Goal: Task Accomplishment & Management: Manage account settings

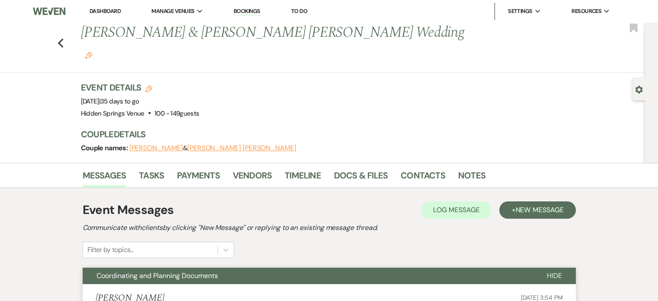
click at [93, 5] on li "Dashboard" at bounding box center [105, 11] width 40 height 17
click at [94, 8] on link "Dashboard" at bounding box center [105, 10] width 31 height 7
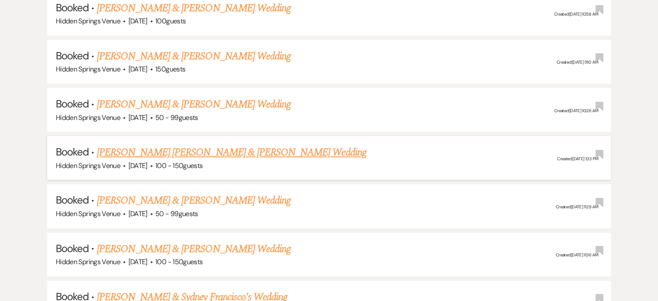
scroll to position [596, 0]
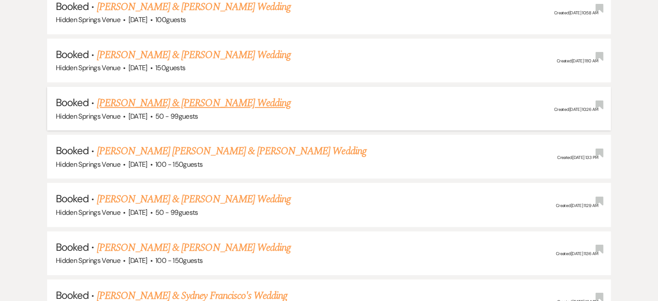
click at [190, 112] on span "50 - 99 guests" at bounding box center [176, 116] width 43 height 9
click at [190, 101] on link "[PERSON_NAME] & [PERSON_NAME] Wedding" at bounding box center [194, 103] width 194 height 16
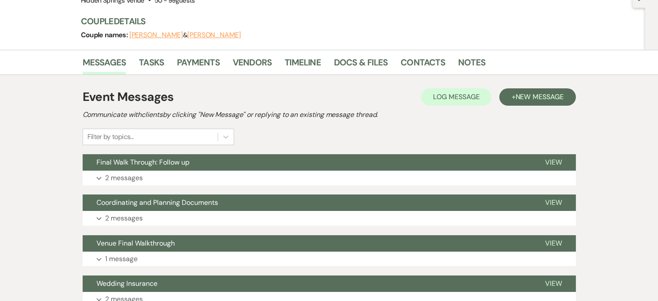
scroll to position [93, 0]
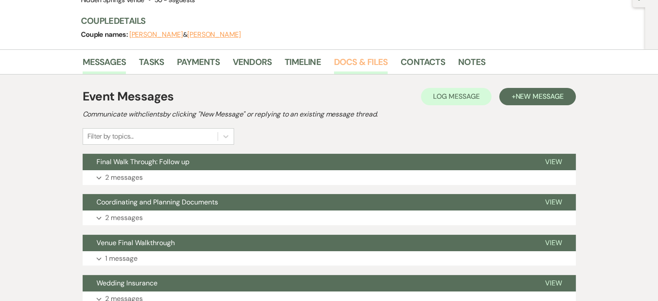
click at [353, 63] on link "Docs & Files" at bounding box center [361, 64] width 54 height 19
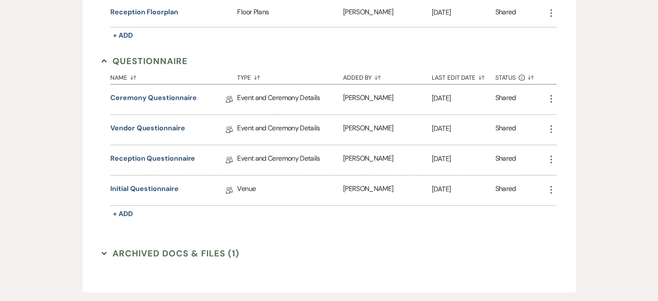
scroll to position [512, 0]
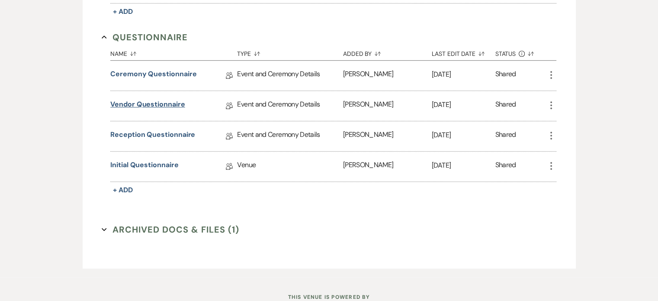
click at [136, 102] on link "Vendor Questionnaire" at bounding box center [147, 105] width 74 height 13
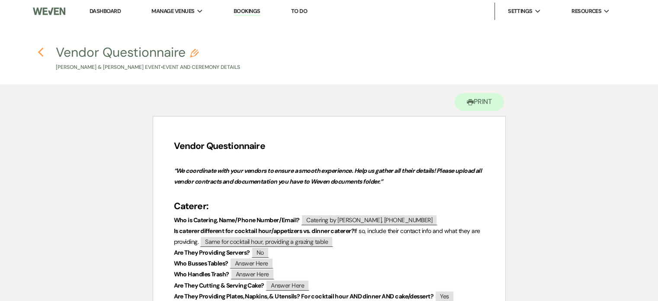
click at [42, 54] on icon "Previous" at bounding box center [41, 52] width 6 height 10
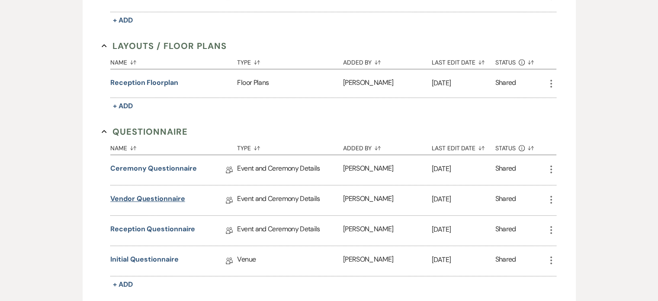
scroll to position [422, 0]
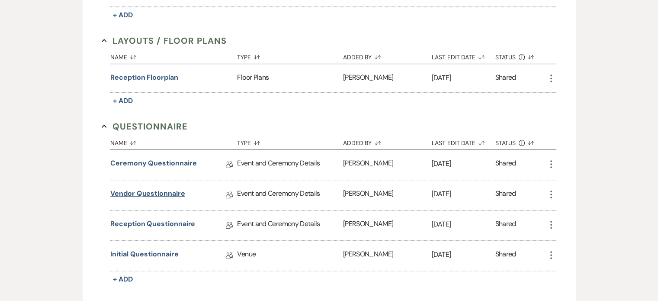
click at [152, 192] on link "Vendor Questionnaire" at bounding box center [147, 194] width 74 height 13
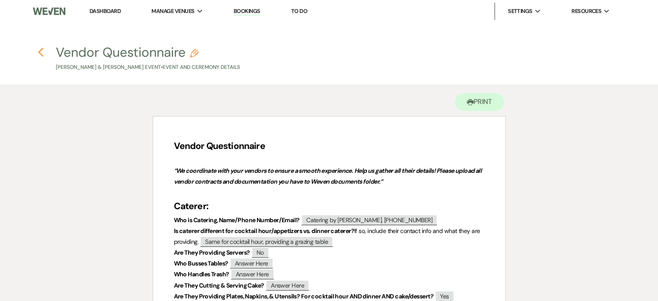
click at [41, 50] on use "button" at bounding box center [41, 53] width 6 height 10
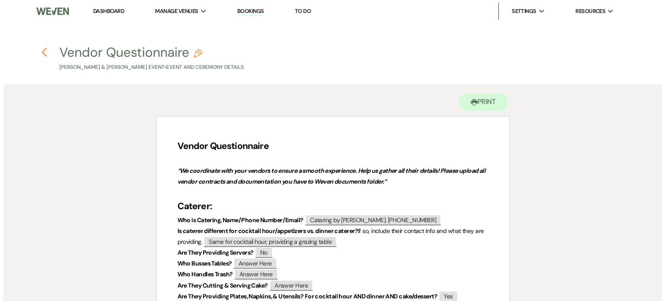
scroll to position [422, 0]
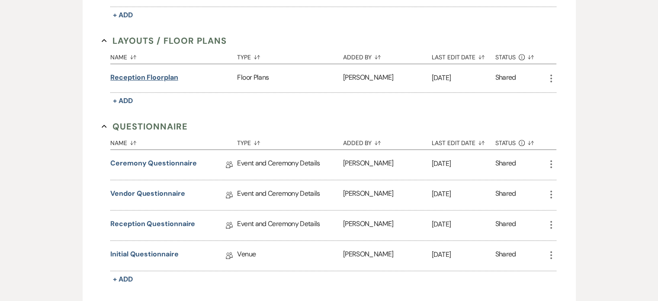
click at [167, 75] on button "Reception Floorplan" at bounding box center [144, 77] width 68 height 10
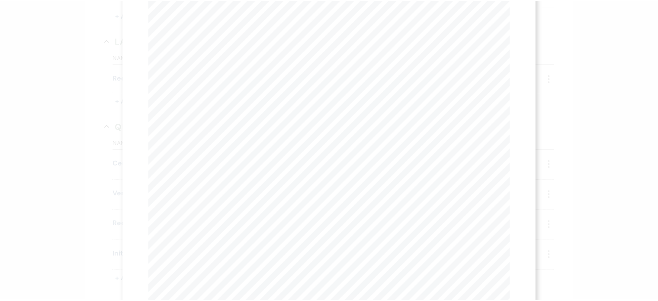
scroll to position [0, 0]
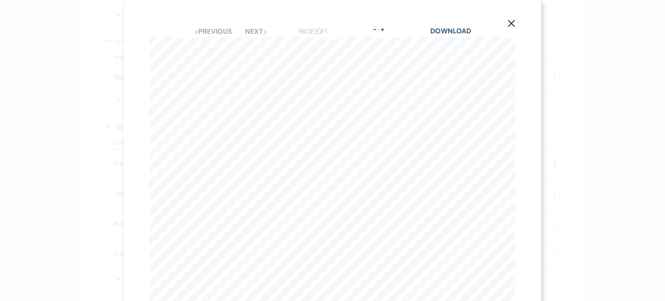
click at [68, 133] on div "X Previous Previous Next Next Page 1 of 1 - Zoom + Download [PERSON_NAME] - [DA…" at bounding box center [332, 150] width 665 height 301
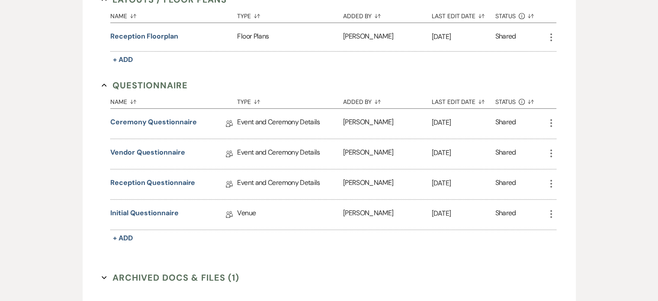
scroll to position [463, 0]
click at [156, 152] on link "Vendor Questionnaire" at bounding box center [147, 154] width 74 height 13
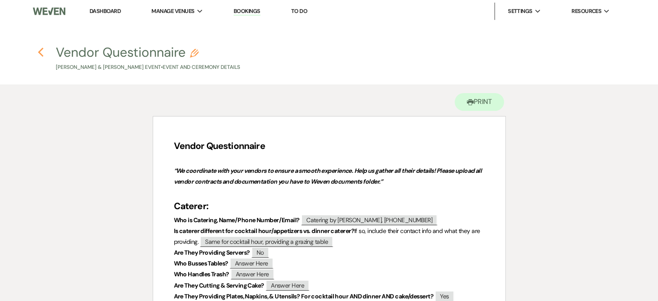
click at [43, 50] on icon "Previous" at bounding box center [41, 52] width 6 height 10
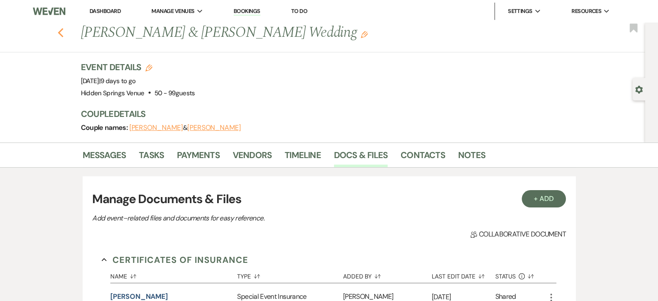
click at [64, 34] on icon "Previous" at bounding box center [61, 33] width 6 height 10
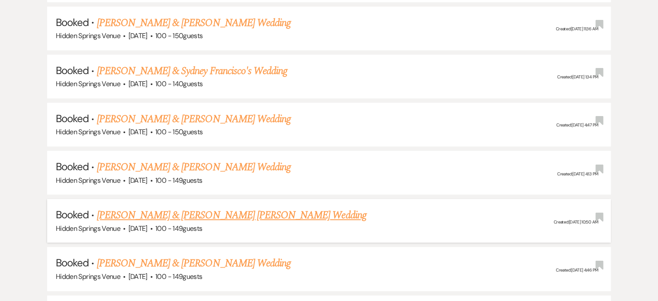
click at [193, 207] on link "[PERSON_NAME] & [PERSON_NAME] [PERSON_NAME] Wedding" at bounding box center [232, 215] width 270 height 16
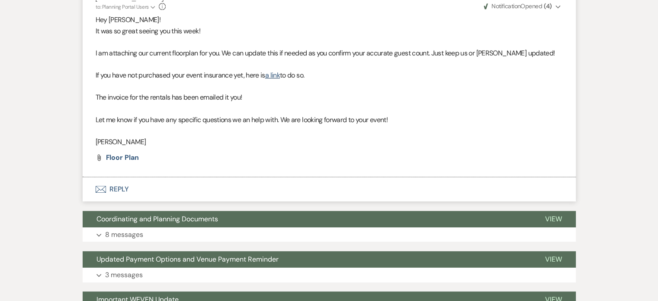
scroll to position [302, 0]
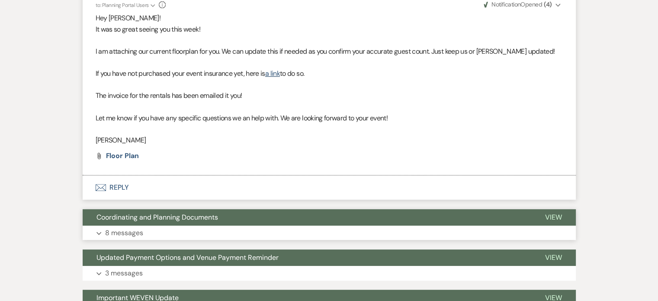
click at [138, 225] on button "Expand 8 messages" at bounding box center [329, 232] width 493 height 15
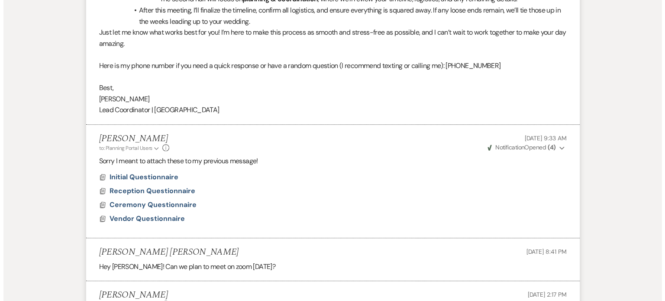
scroll to position [790, 0]
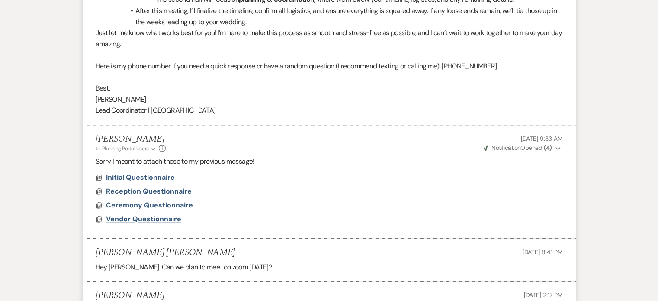
click at [162, 214] on span "Vendor Questionnaire" at bounding box center [143, 218] width 75 height 9
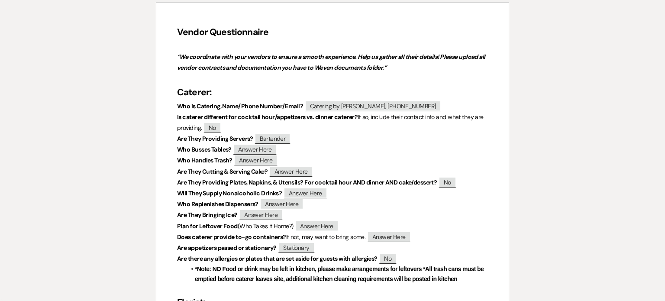
scroll to position [0, 0]
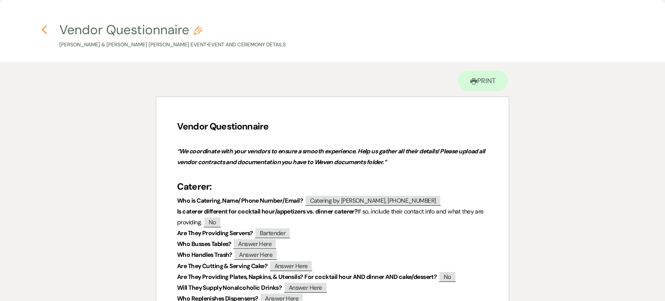
click at [45, 30] on icon "Previous" at bounding box center [44, 30] width 6 height 10
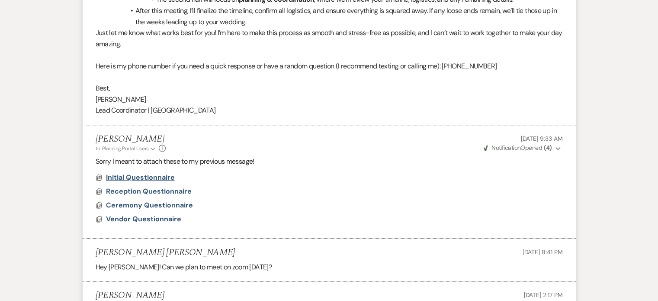
click at [160, 173] on span "Initial Questionnaire" at bounding box center [140, 177] width 69 height 9
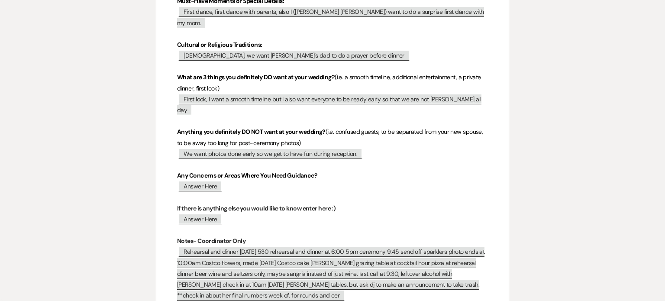
scroll to position [562, 0]
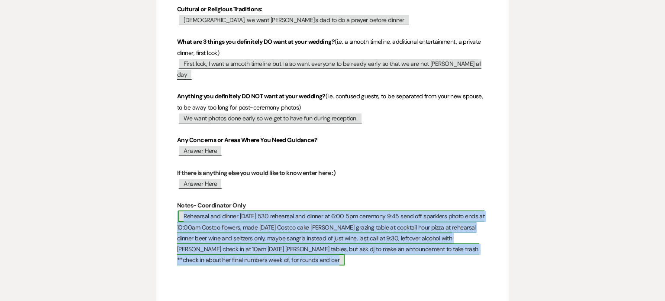
click at [209, 210] on span "Rehearsal and dinner [DATE] 530 rehearsal and dinner at 6:00 5pm ceremony 9:45 …" at bounding box center [330, 237] width 307 height 55
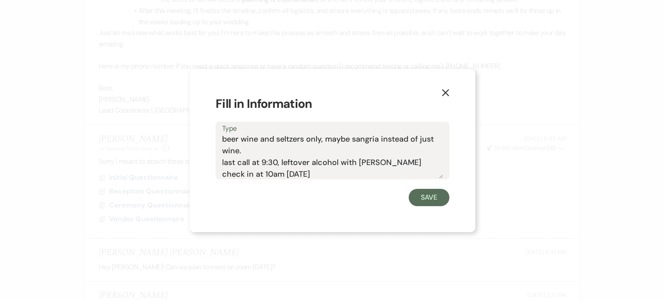
scroll to position [190, 0]
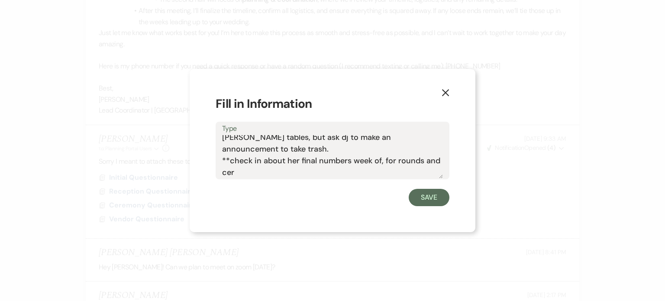
click at [450, 95] on button "X" at bounding box center [445, 91] width 13 height 15
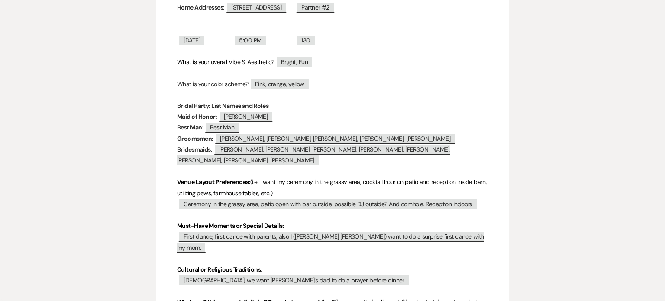
scroll to position [257, 0]
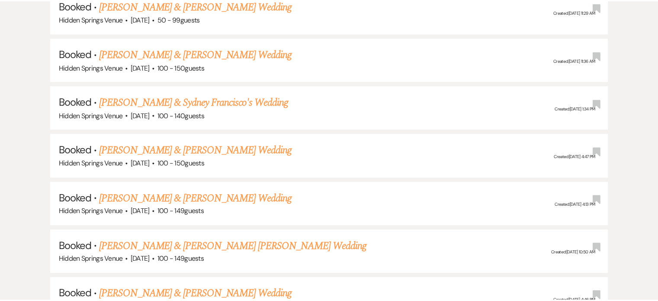
scroll to position [821, 0]
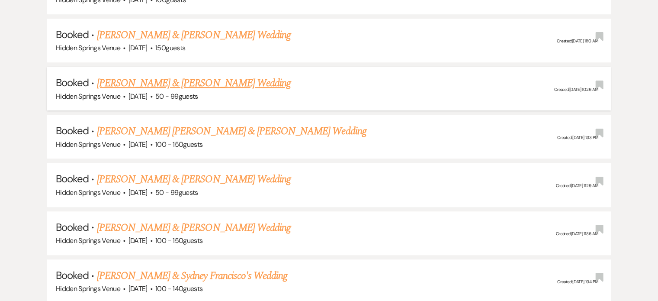
click at [146, 84] on link "[PERSON_NAME] & [PERSON_NAME] Wedding" at bounding box center [194, 83] width 194 height 16
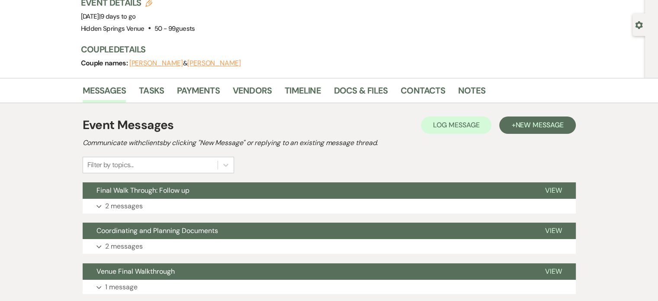
scroll to position [56, 0]
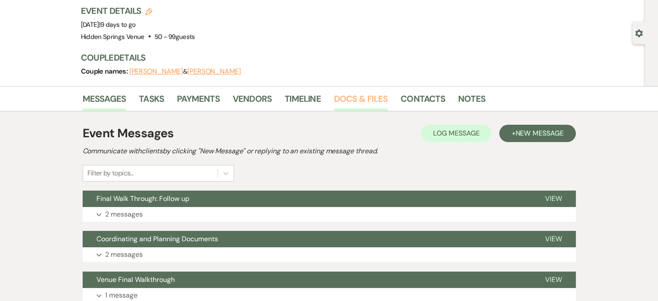
click at [372, 100] on link "Docs & Files" at bounding box center [361, 101] width 54 height 19
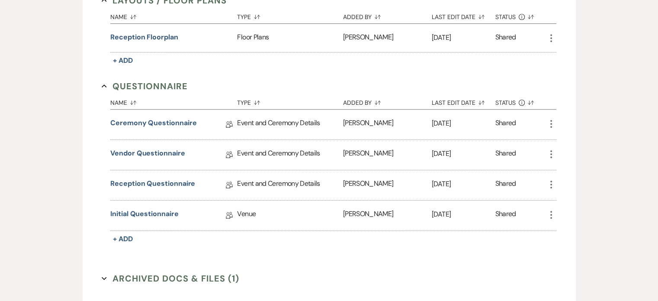
scroll to position [470, 0]
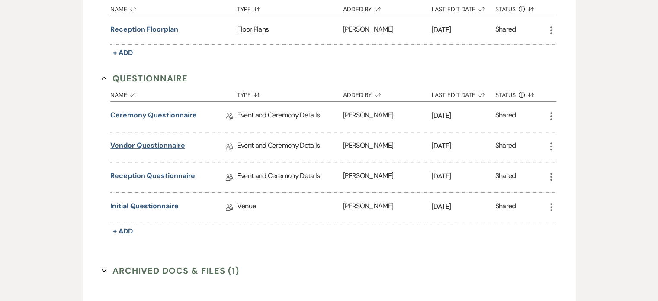
click at [165, 144] on link "Vendor Questionnaire" at bounding box center [147, 146] width 74 height 13
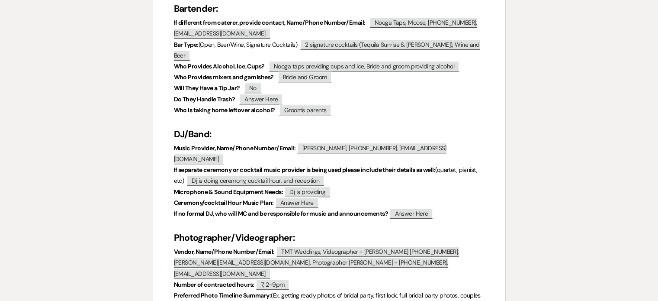
scroll to position [650, 0]
